Goal: Check status: Check status

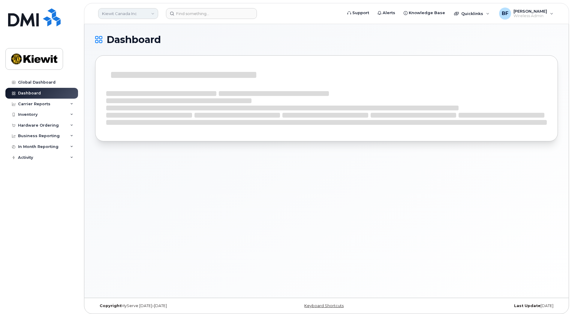
click at [152, 18] on link "Kiewit Canada Inc" at bounding box center [128, 13] width 60 height 11
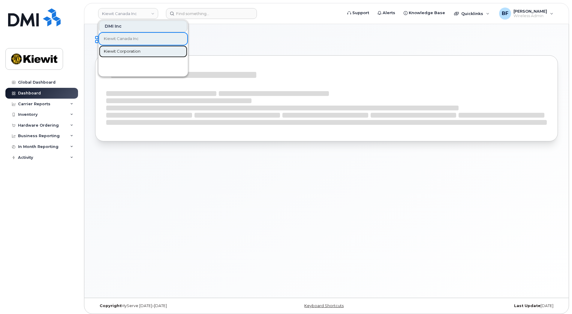
click at [135, 52] on span "Kiewit Corporation" at bounding box center [122, 51] width 37 height 6
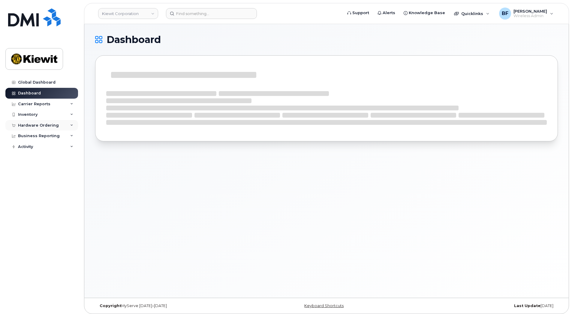
click at [66, 124] on div "Hardware Ordering" at bounding box center [41, 125] width 73 height 11
click at [29, 147] on div "Orders" at bounding box center [28, 147] width 15 height 5
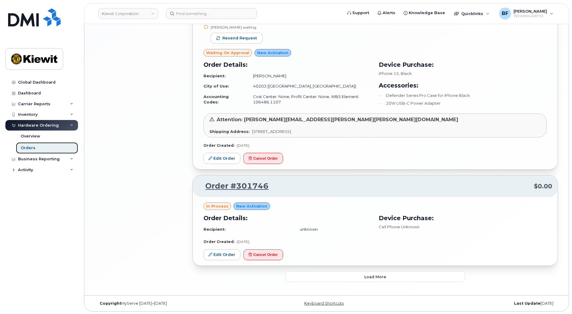
scroll to position [1226, 0]
click at [377, 277] on span "Load more" at bounding box center [376, 276] width 22 height 6
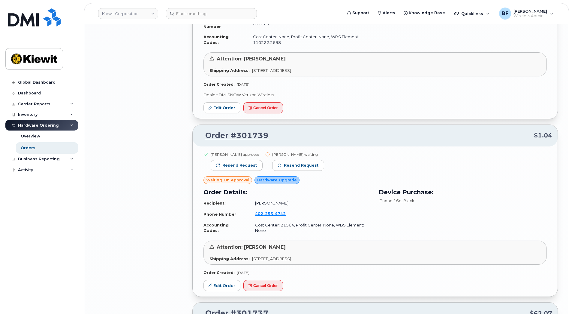
scroll to position [1947, 0]
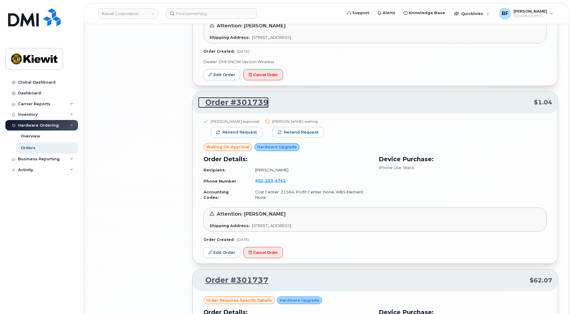
click at [249, 104] on link "Order #301739" at bounding box center [233, 102] width 71 height 11
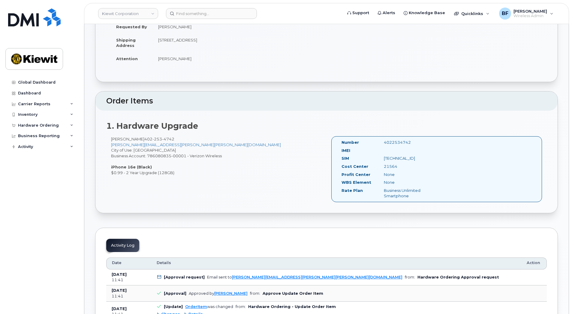
scroll to position [10, 0]
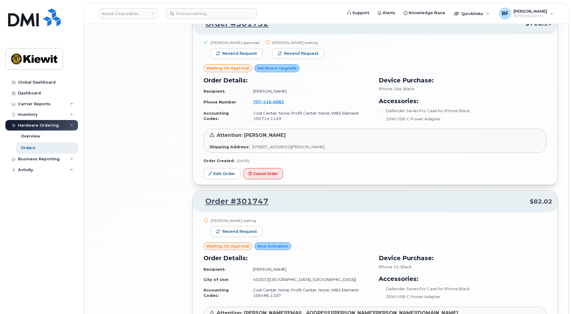
scroll to position [1226, 0]
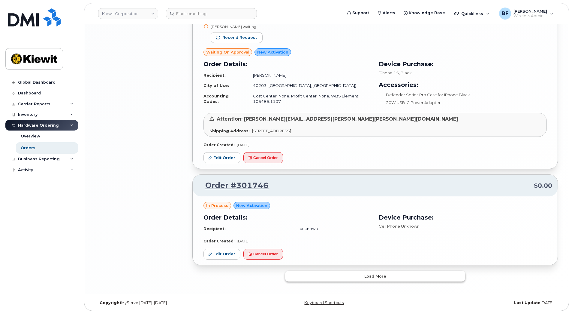
click at [328, 274] on button "Load more" at bounding box center [375, 275] width 180 height 11
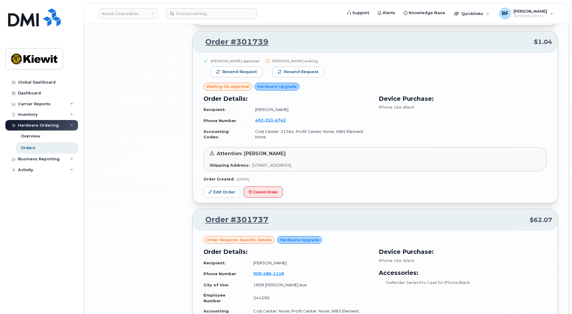
scroll to position [2007, 0]
